Goal: Task Accomplishment & Management: Use online tool/utility

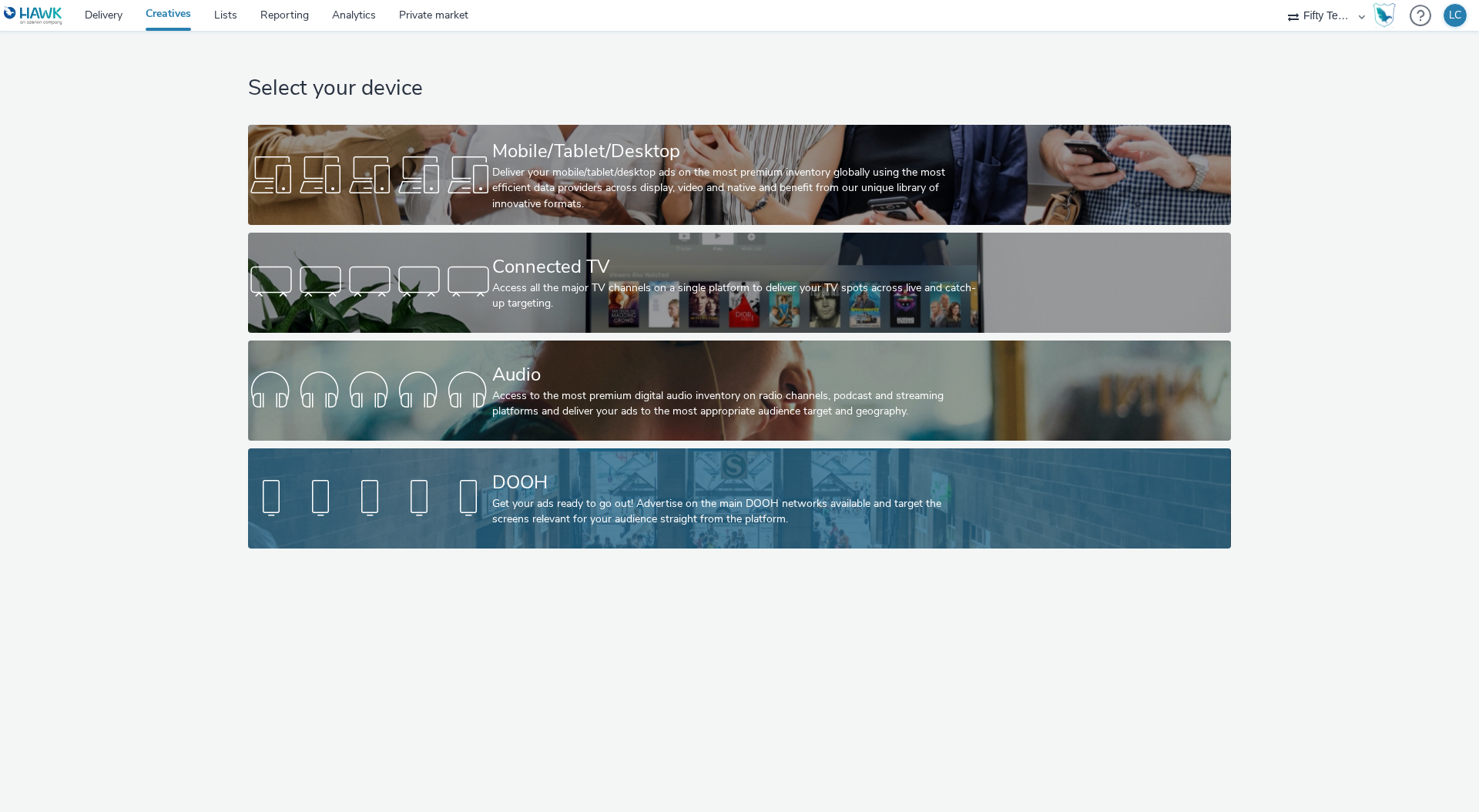
click at [578, 508] on div "Get your ads ready to go out! Advertise on the main DOOH networks available and…" at bounding box center [737, 512] width 489 height 32
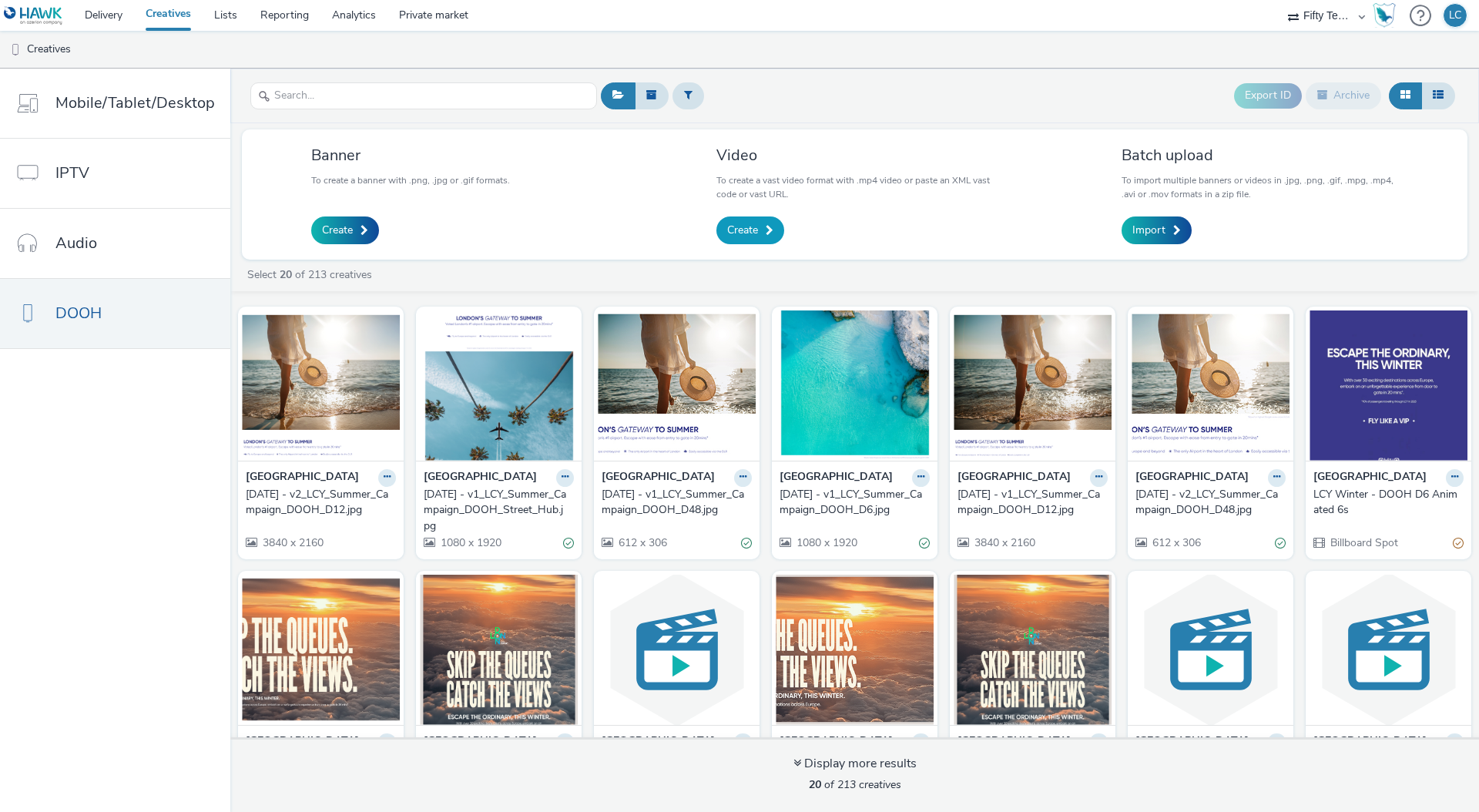
click at [743, 231] on span "Create" at bounding box center [742, 230] width 31 height 15
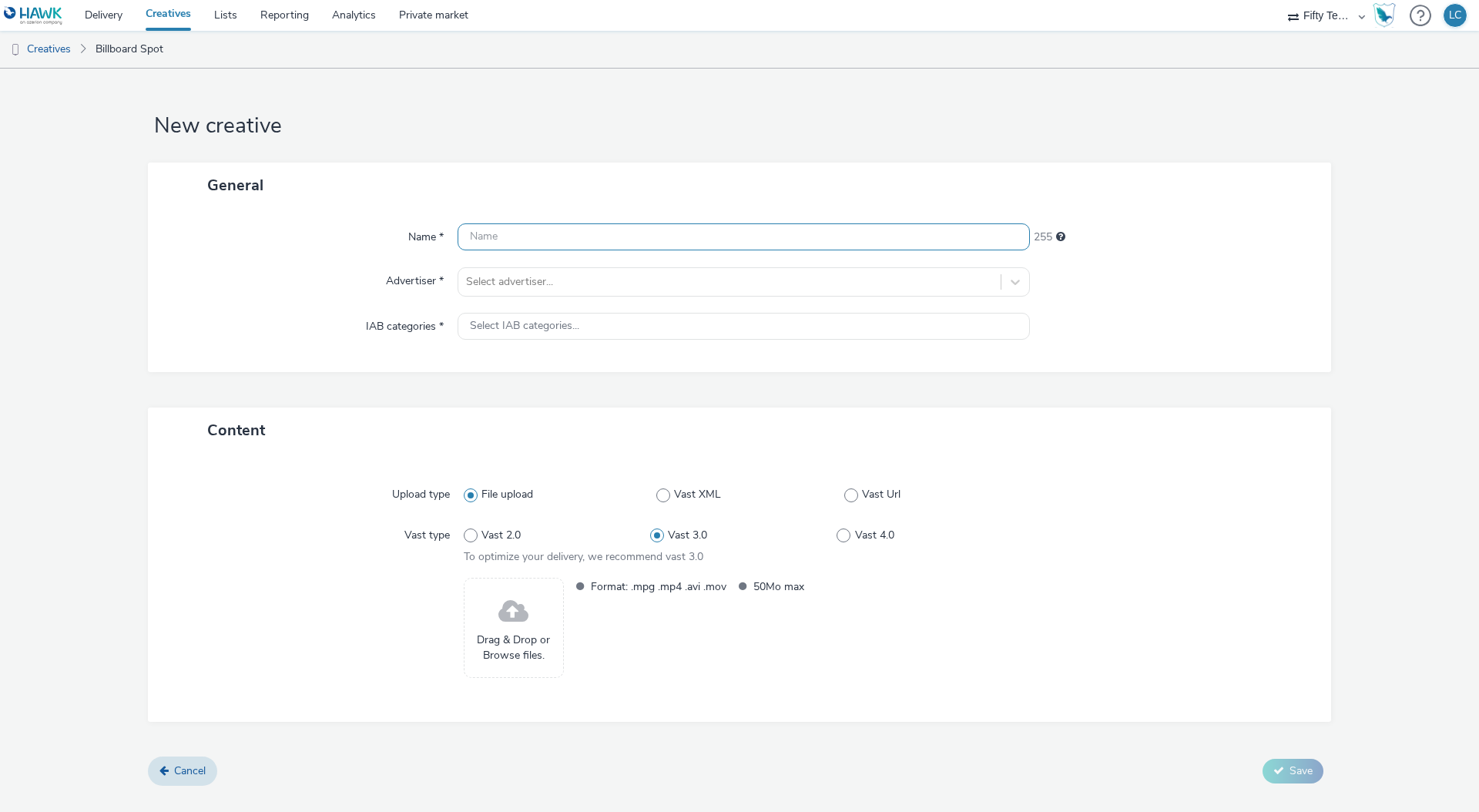
click at [511, 239] on input "text" at bounding box center [743, 237] width 573 height 27
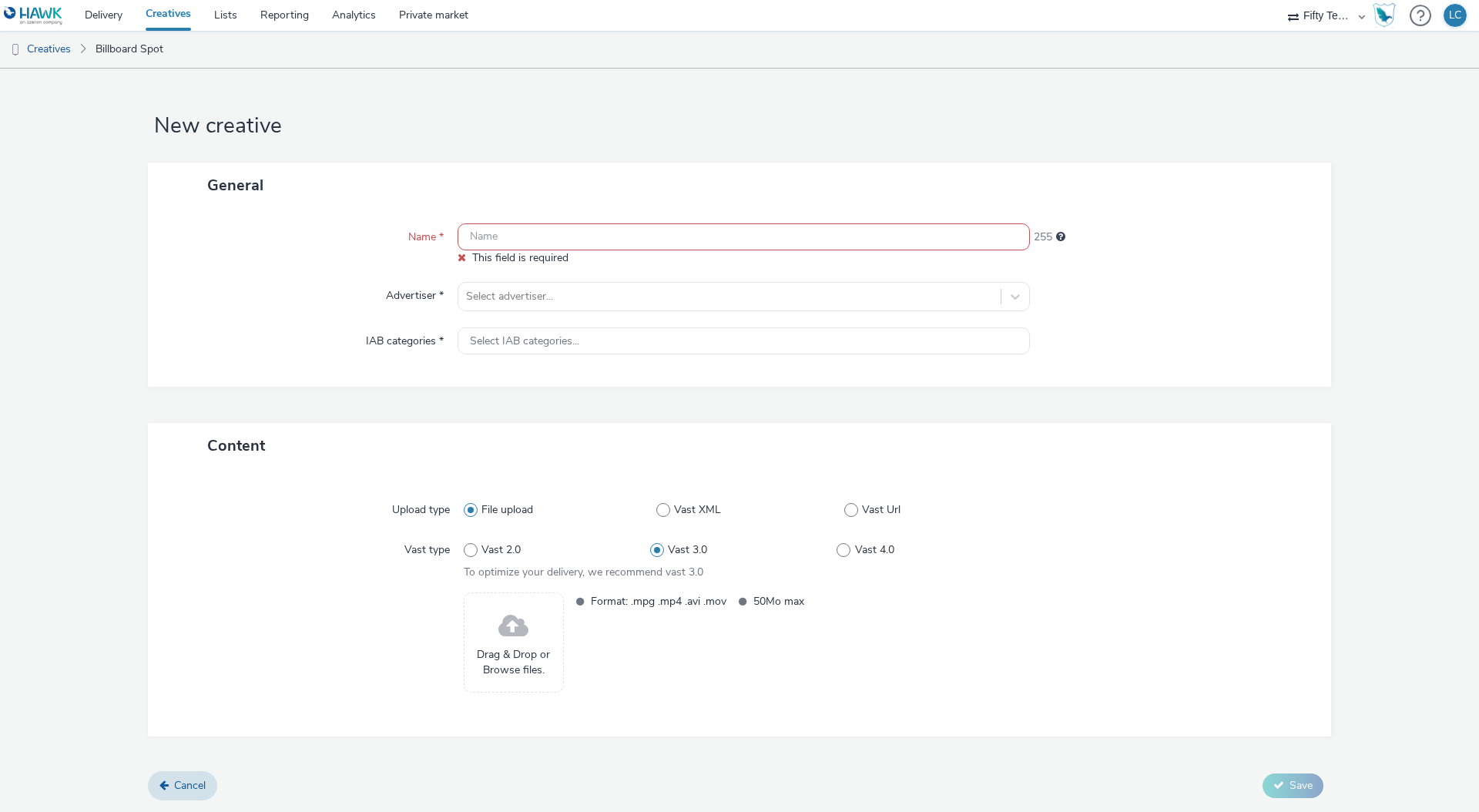
click at [499, 243] on input "text" at bounding box center [743, 237] width 573 height 27
paste input "Red Roses- For The Girls - Play On 9x16_1"
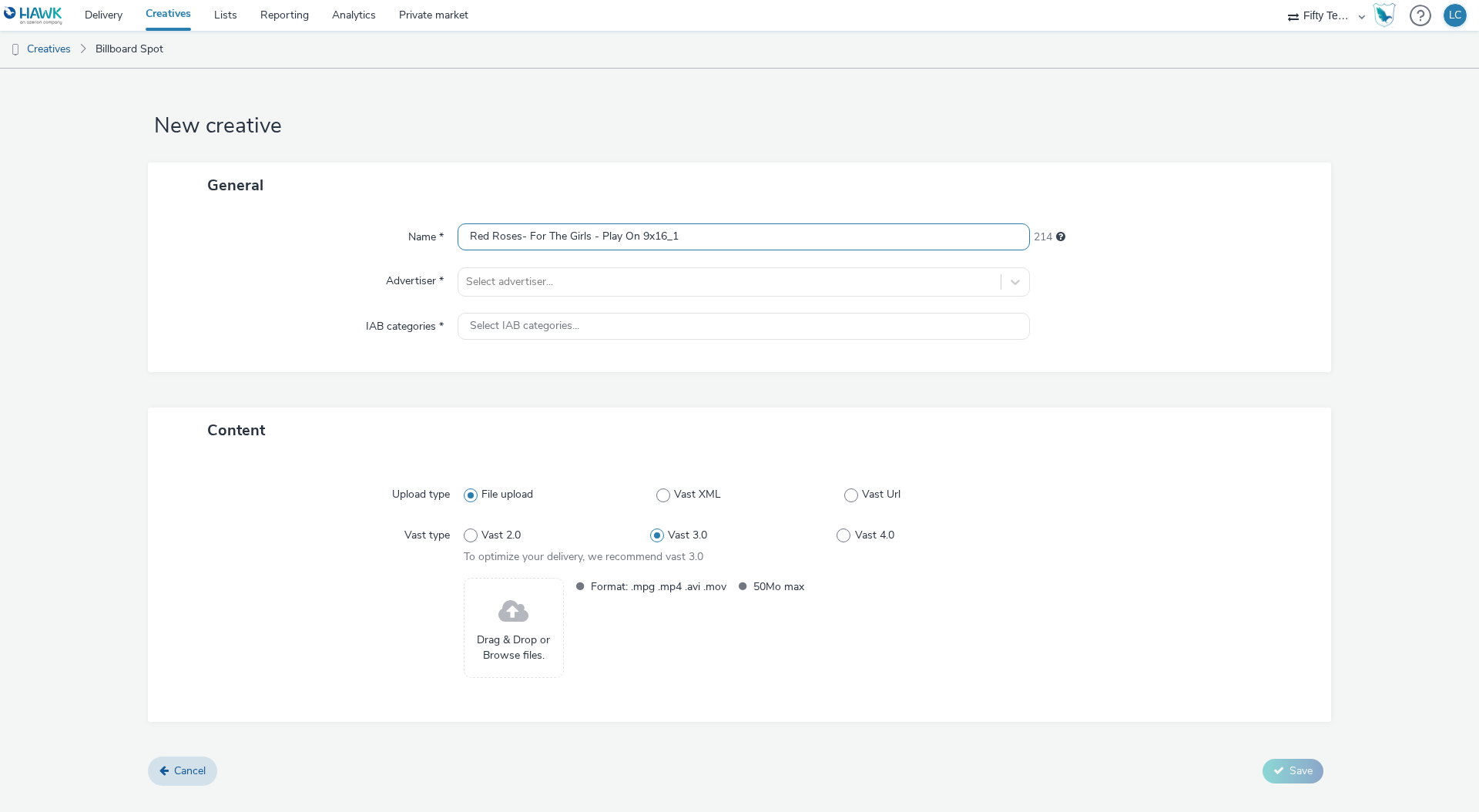
type input "Red Roses- For The Girls - Play On 9x16_1"
click at [1084, 274] on div at bounding box center [1173, 282] width 287 height 29
click at [557, 285] on div at bounding box center [729, 282] width 527 height 18
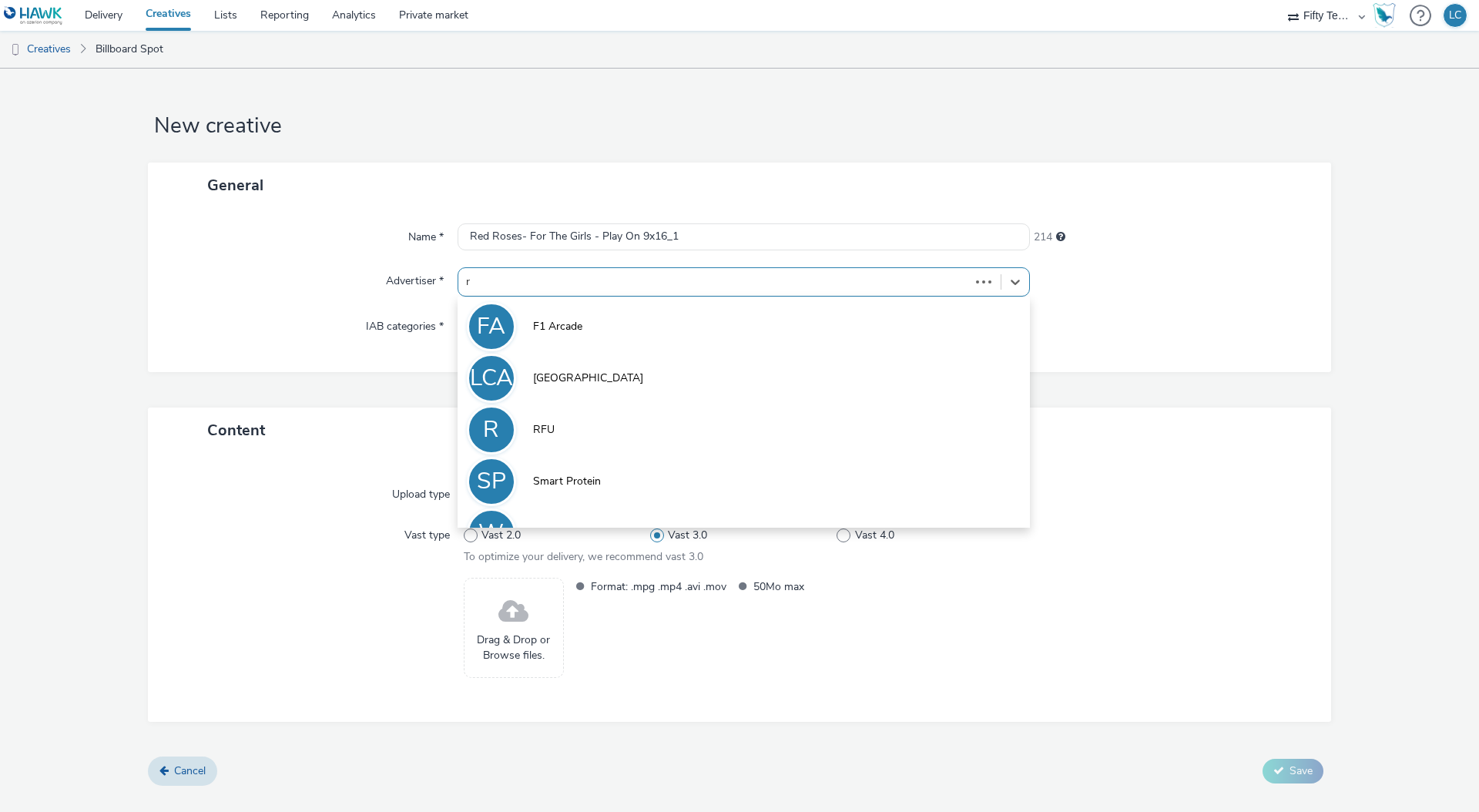
type input "rf"
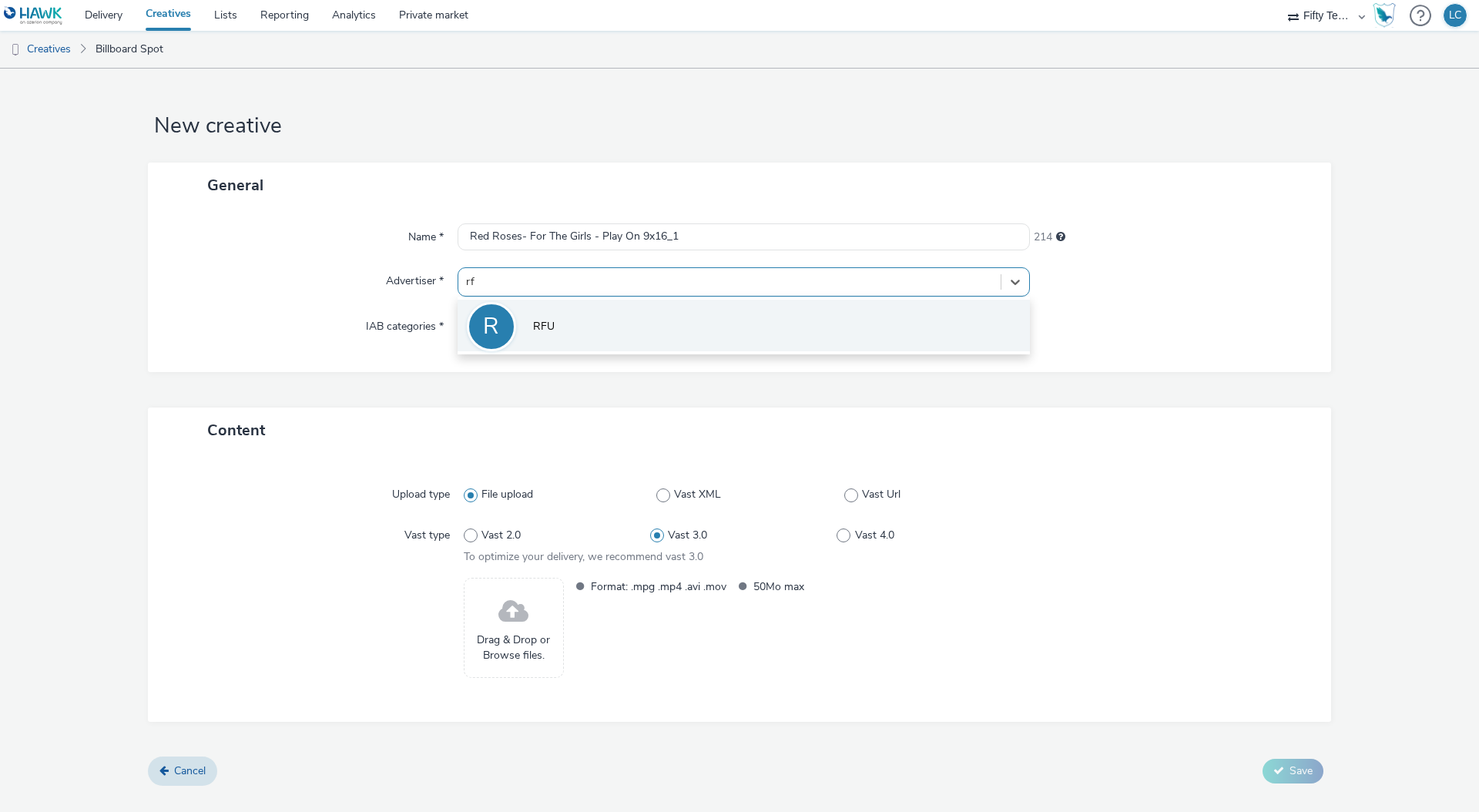
click at [562, 317] on li "R RFU" at bounding box center [743, 324] width 573 height 51
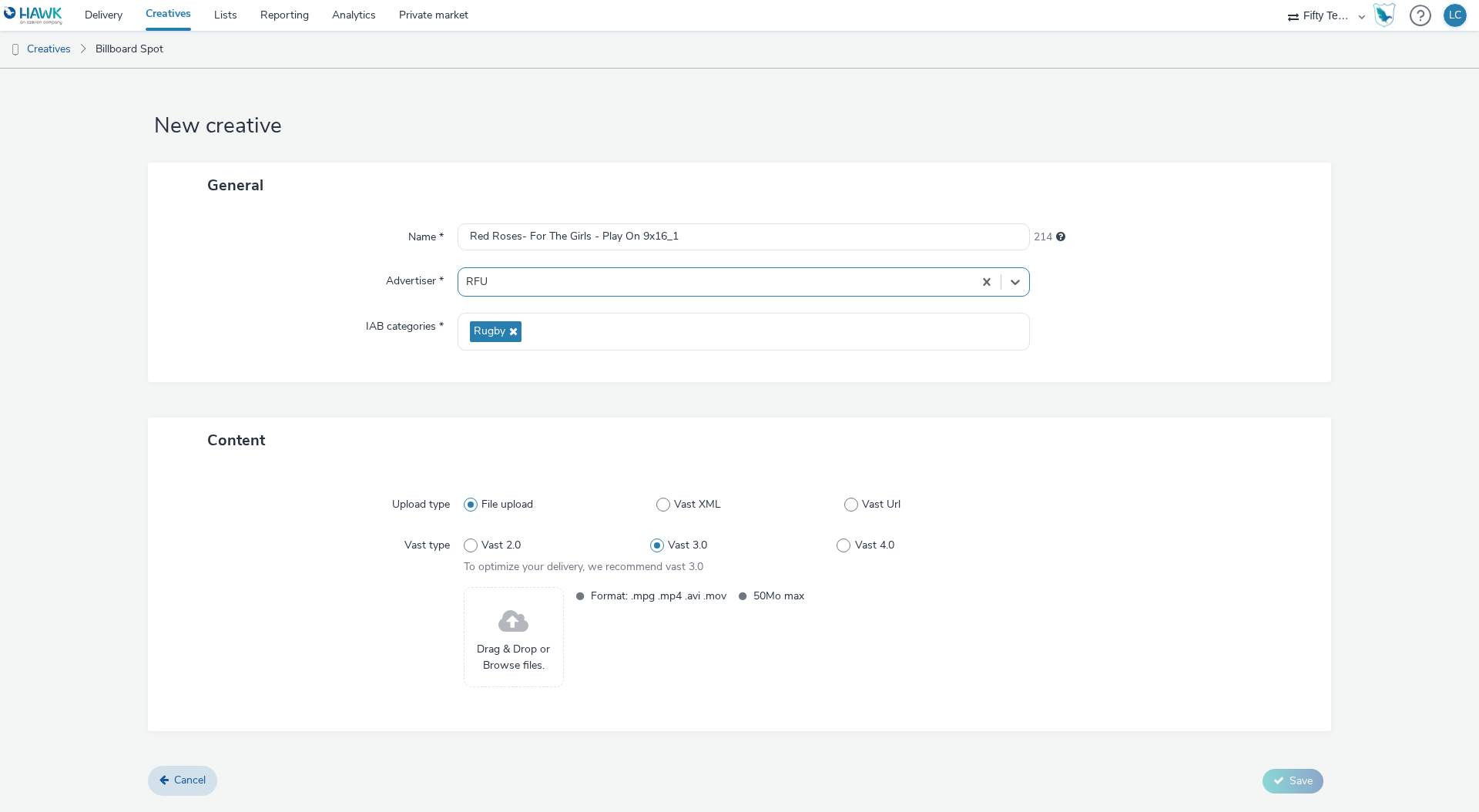
click at [515, 638] on span at bounding box center [514, 622] width 30 height 41
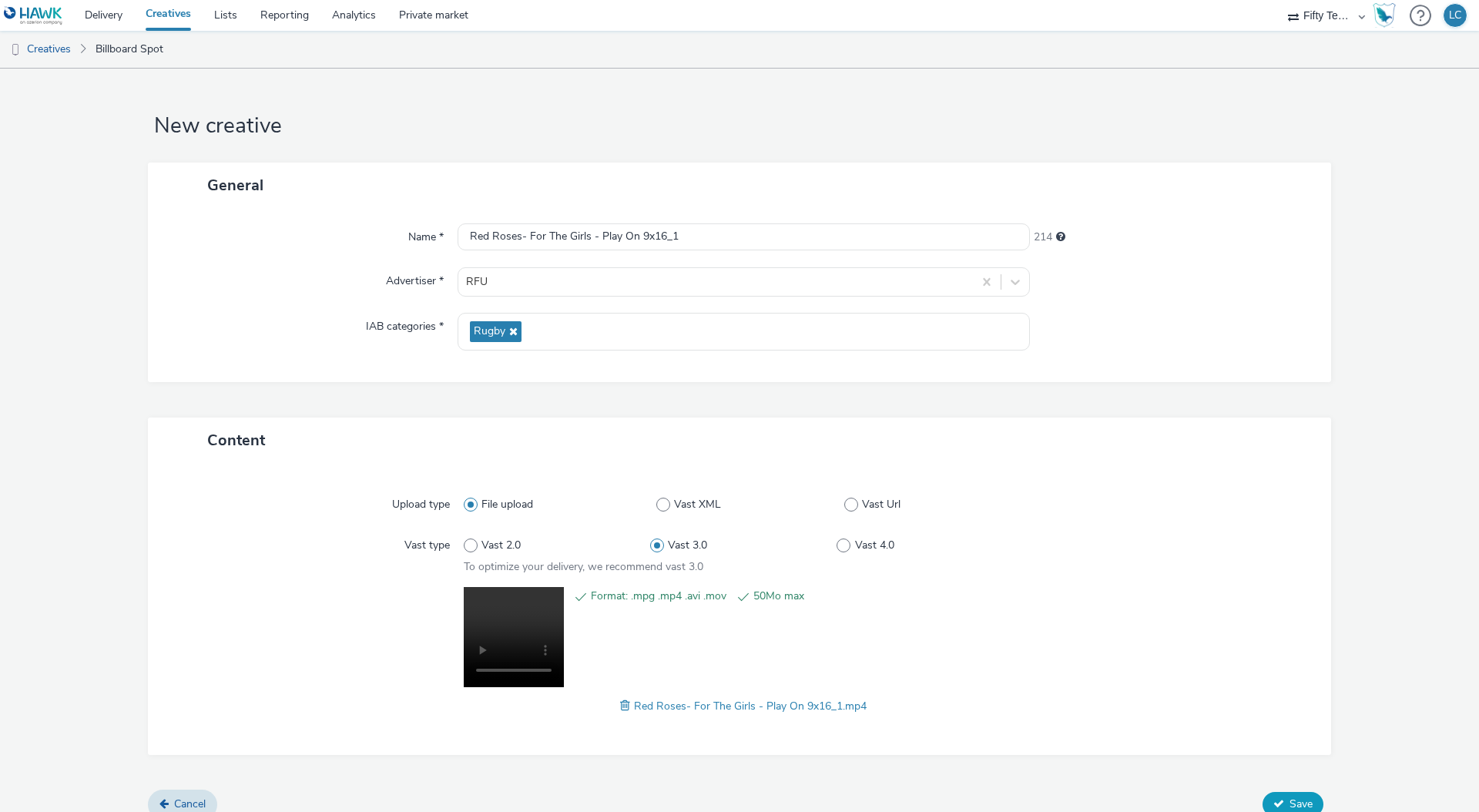
click at [1290, 804] on span "Save" at bounding box center [1301, 803] width 23 height 14
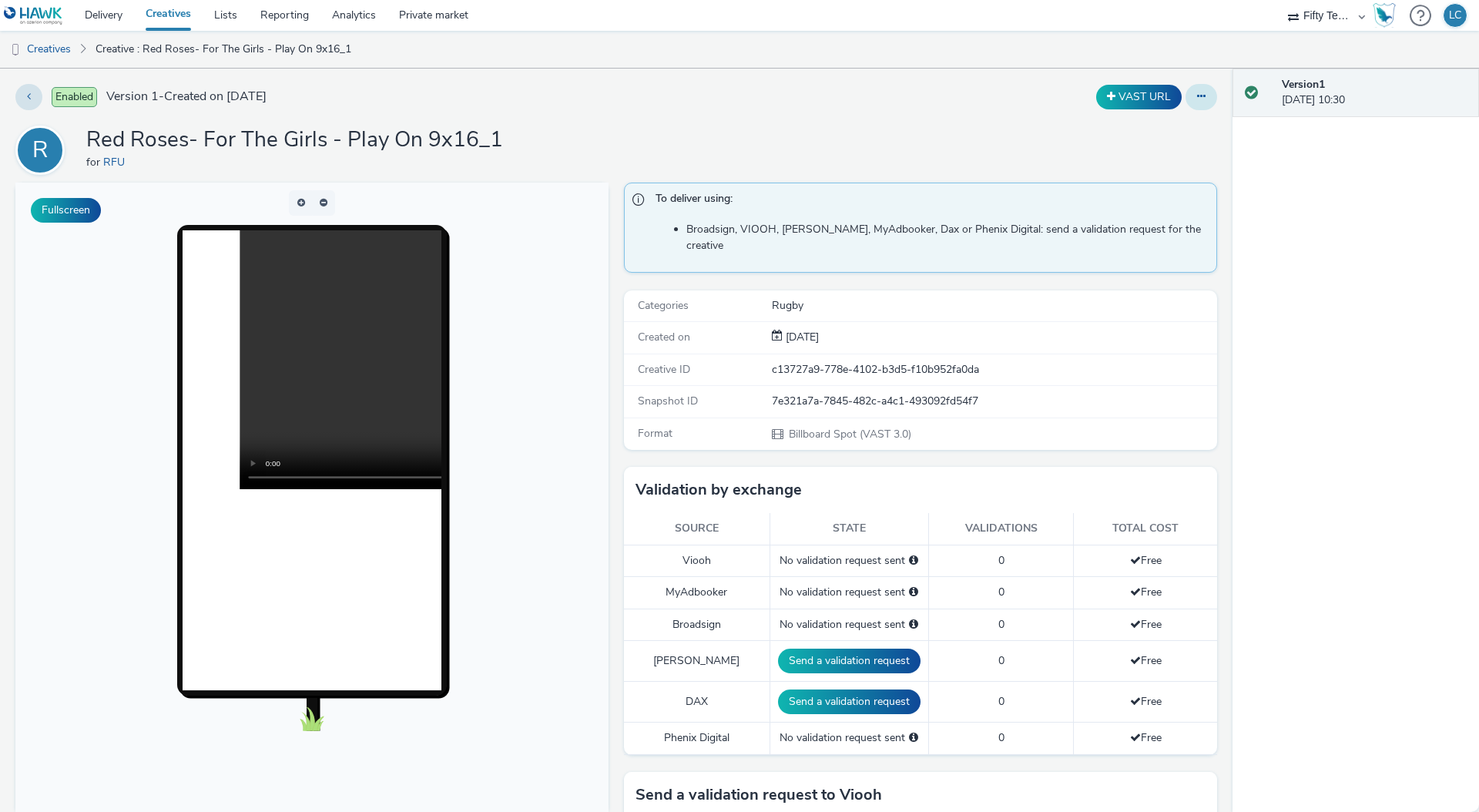
click at [1197, 98] on icon at bounding box center [1202, 96] width 8 height 11
click at [1165, 223] on link "Archive" at bounding box center [1159, 220] width 115 height 31
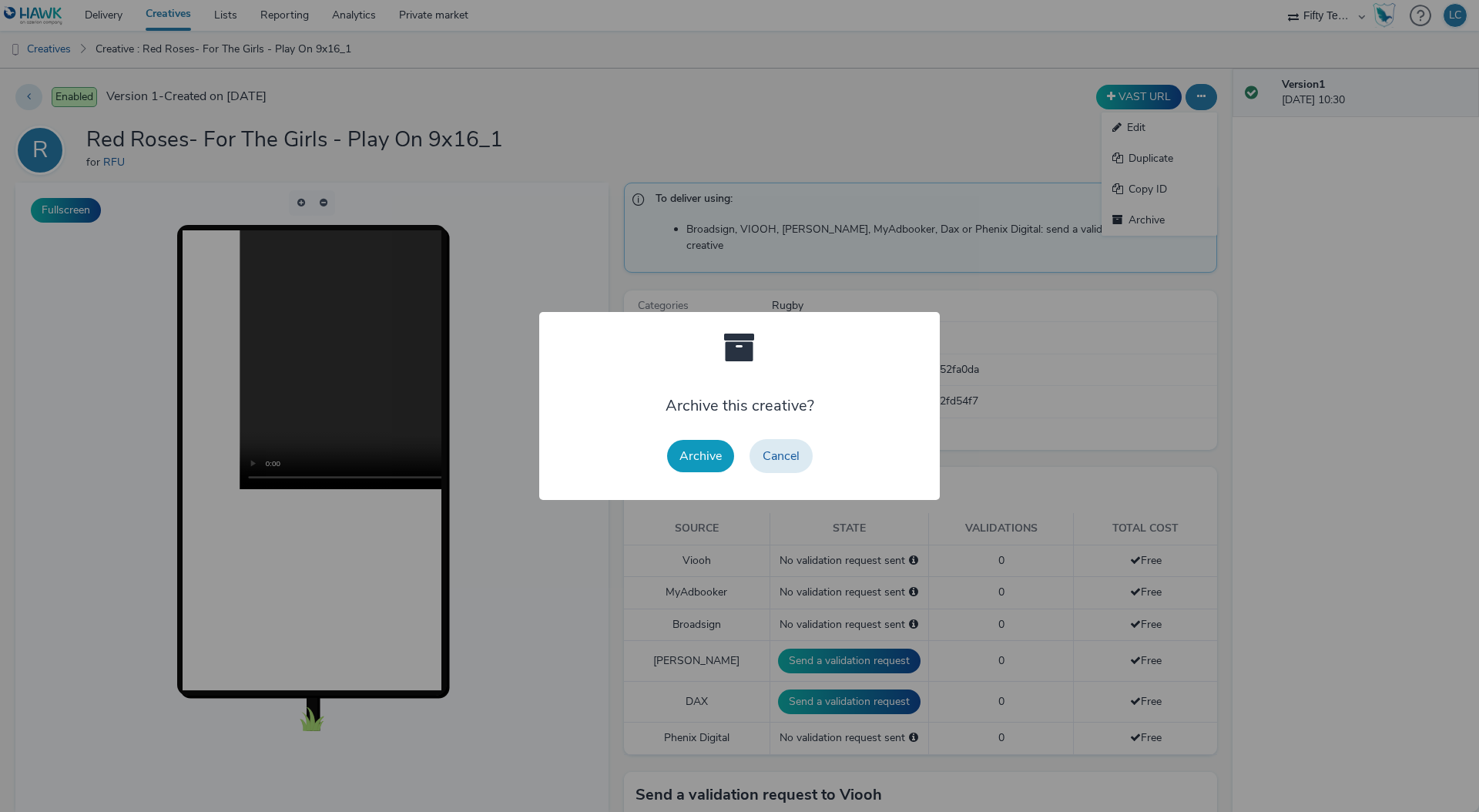
click at [676, 457] on button "Archive" at bounding box center [701, 456] width 67 height 32
